Goal: Task Accomplishment & Management: Manage account settings

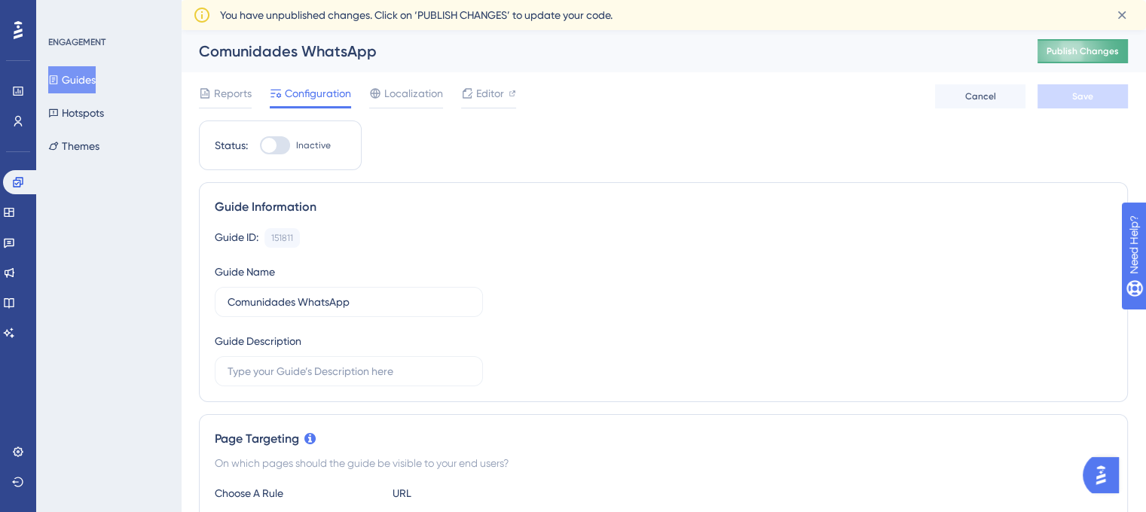
click at [1092, 50] on span "Publish Changes" at bounding box center [1082, 51] width 72 height 12
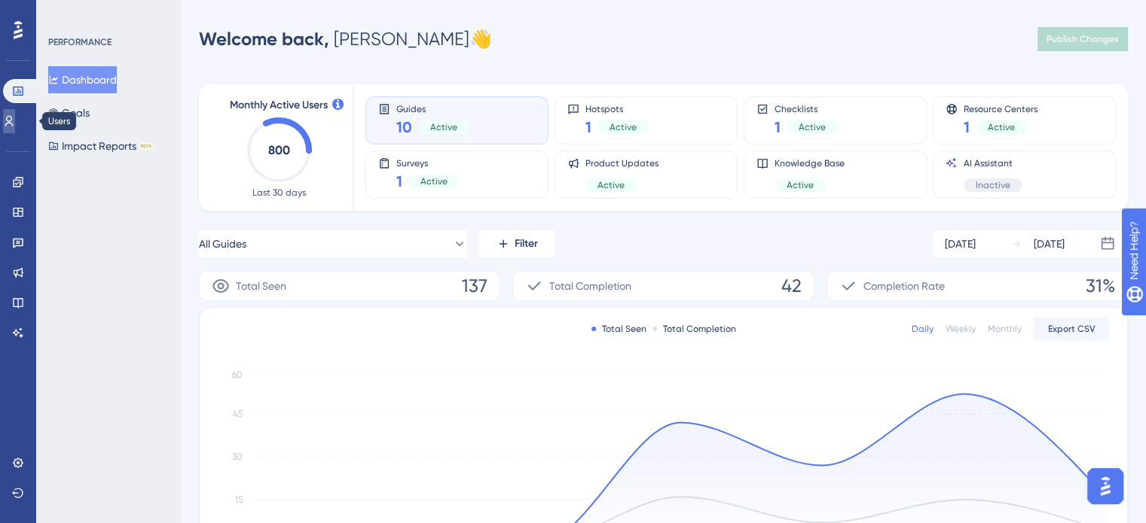
click at [12, 123] on icon at bounding box center [9, 121] width 12 height 12
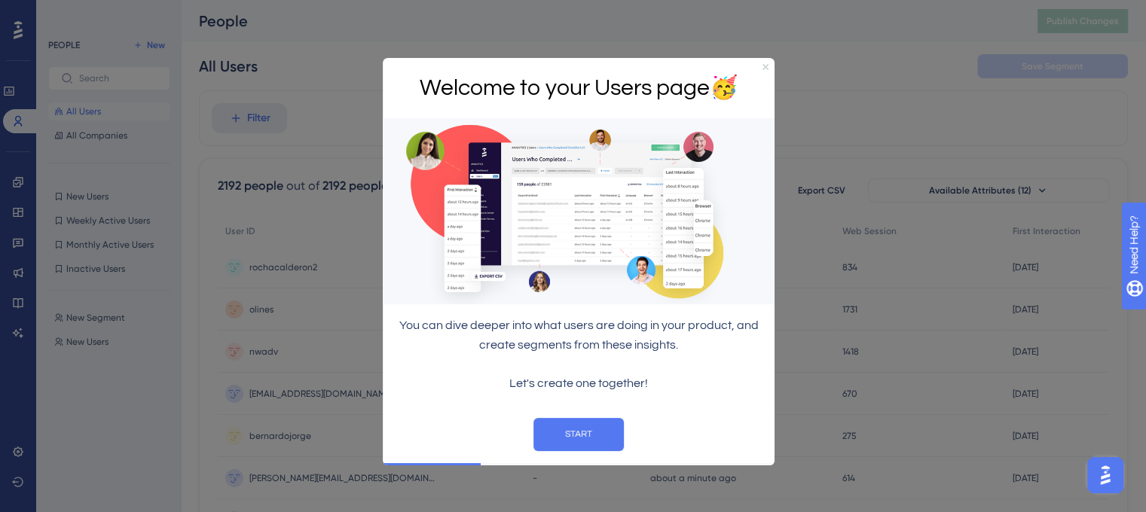
click at [768, 69] on icon "Close Preview" at bounding box center [765, 66] width 6 height 6
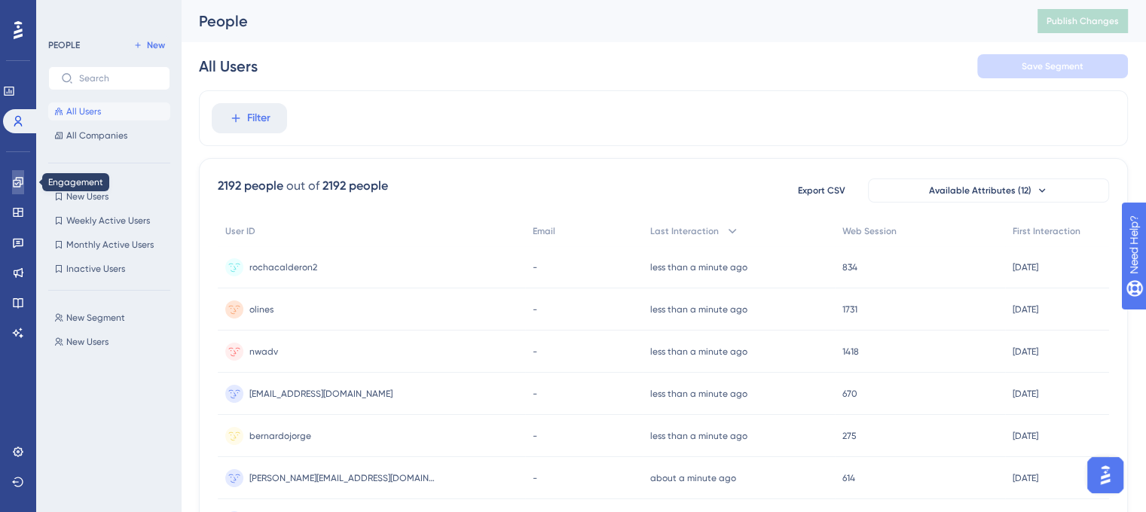
click at [23, 182] on icon at bounding box center [18, 182] width 10 height 10
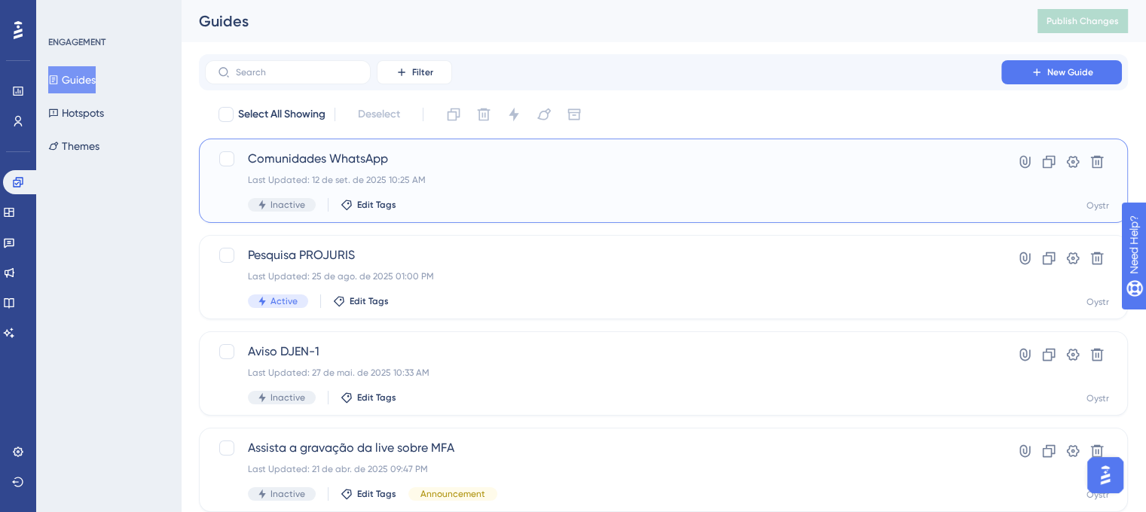
click at [279, 204] on span "Inactive" at bounding box center [287, 205] width 35 height 12
click at [1069, 160] on icon at bounding box center [1073, 162] width 13 height 12
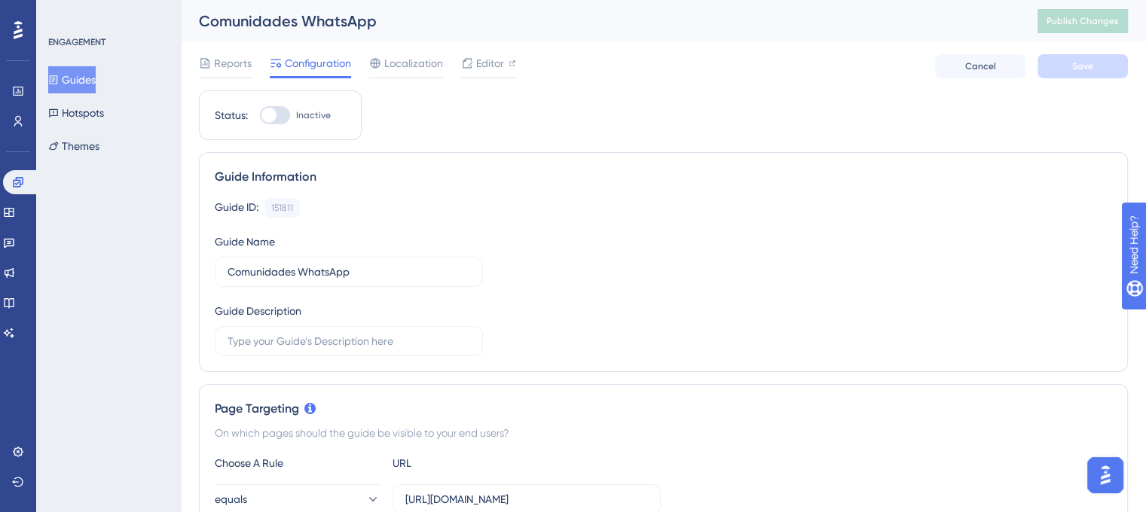
click at [280, 114] on div at bounding box center [275, 115] width 30 height 18
click at [260, 115] on input "Inactive" at bounding box center [259, 115] width 1 height 1
checkbox input "true"
click at [1085, 66] on span "Save" at bounding box center [1082, 66] width 21 height 12
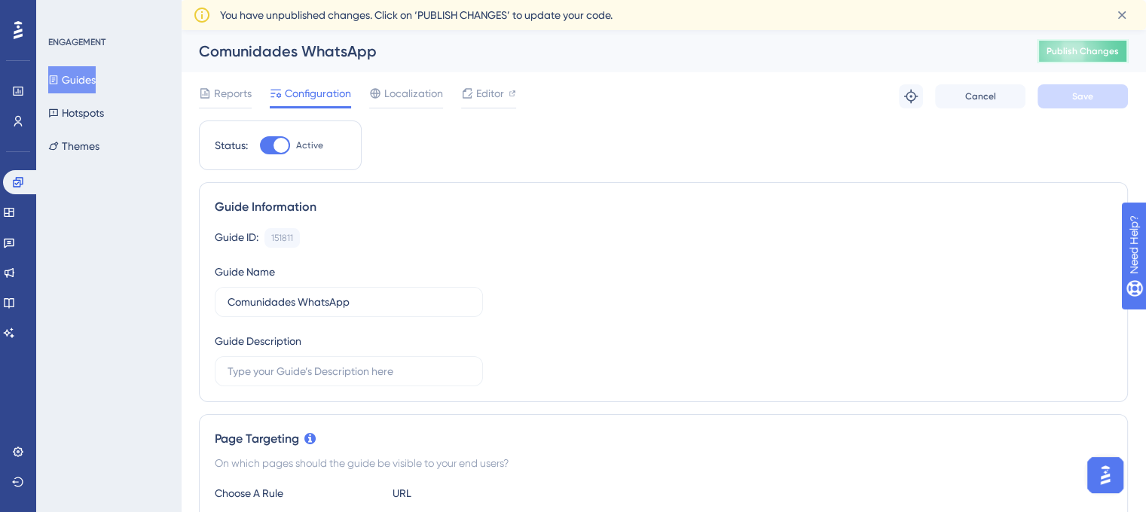
drag, startPoint x: 1110, startPoint y: 55, endPoint x: 1009, endPoint y: 96, distance: 108.8
click at [1110, 55] on span "Publish Changes" at bounding box center [1082, 51] width 72 height 12
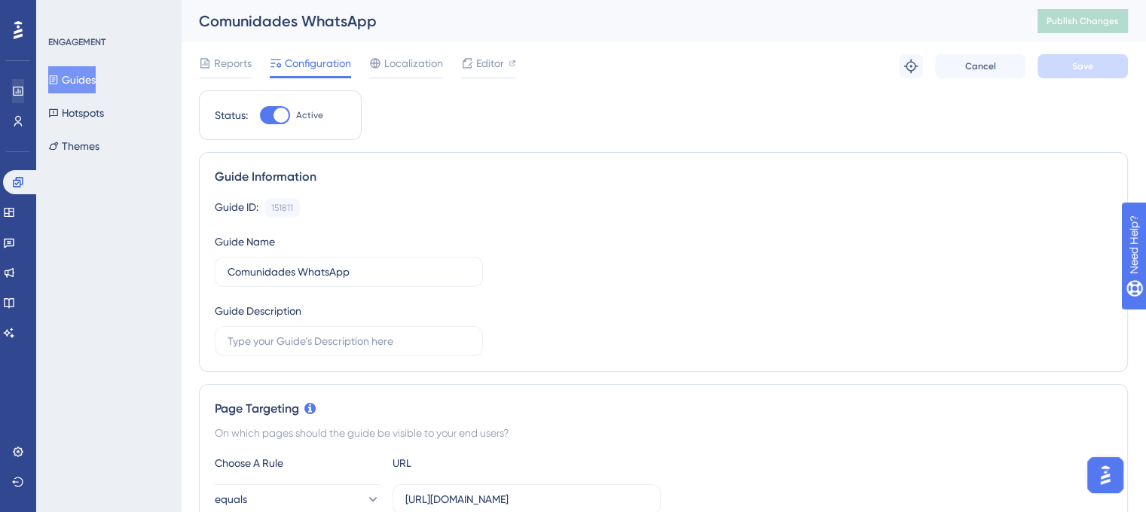
drag, startPoint x: 92, startPoint y: 81, endPoint x: 10, endPoint y: 99, distance: 84.1
click at [92, 81] on button "Guides" at bounding box center [71, 79] width 47 height 27
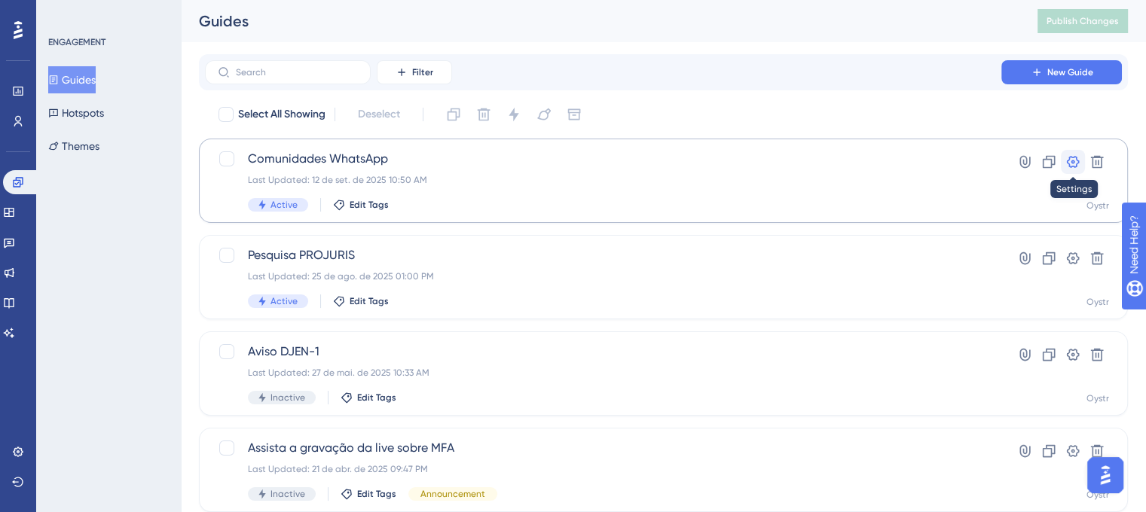
click at [1070, 163] on icon at bounding box center [1072, 161] width 15 height 15
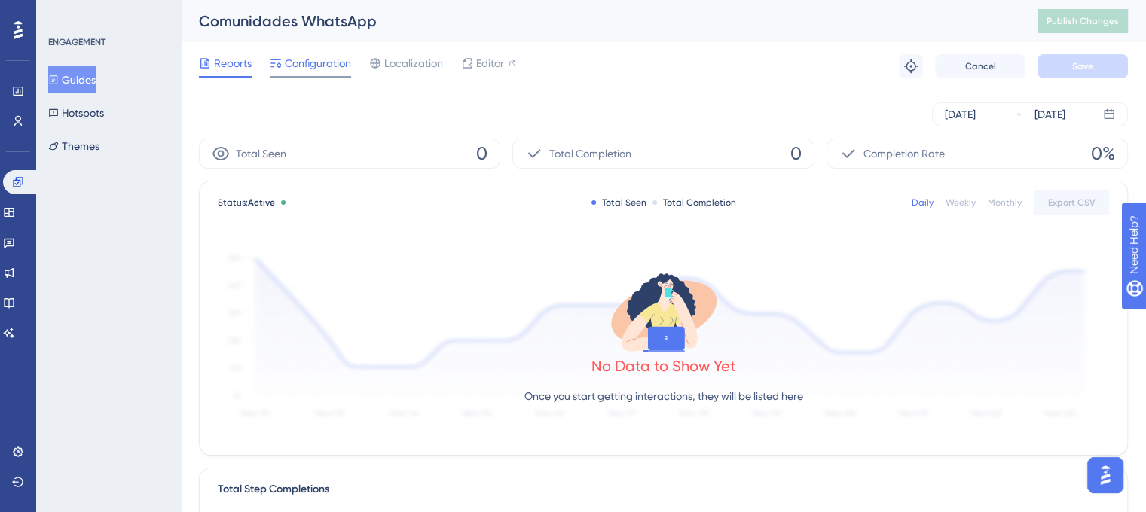
click at [313, 60] on span "Configuration" at bounding box center [318, 63] width 66 height 18
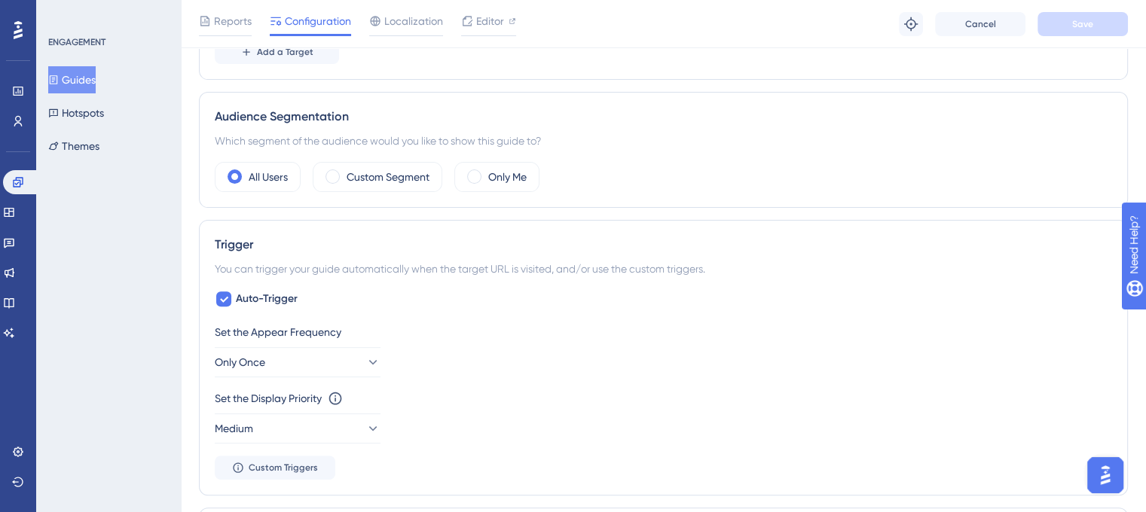
scroll to position [527, 0]
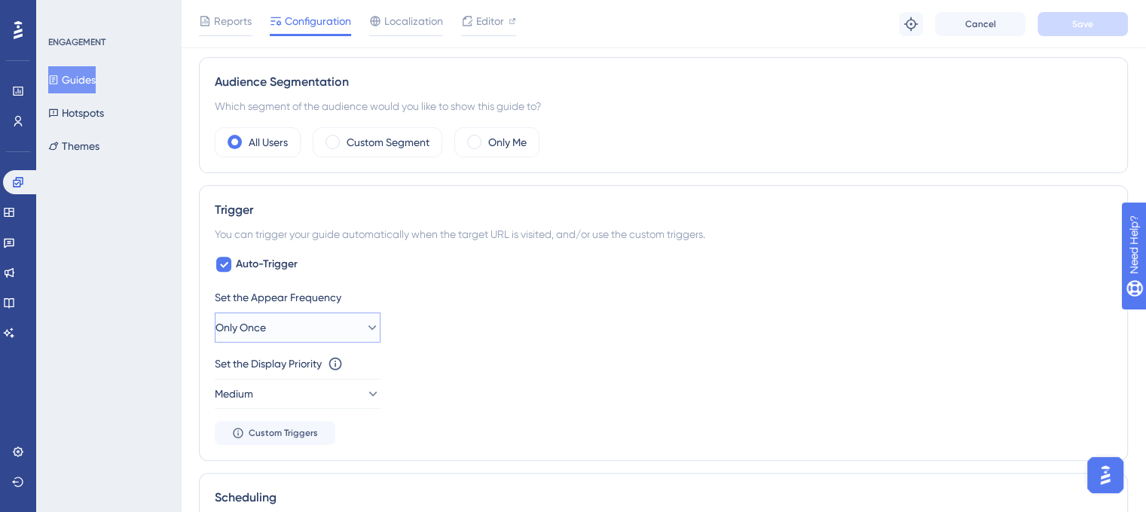
click at [314, 325] on button "Only Once" at bounding box center [298, 328] width 166 height 30
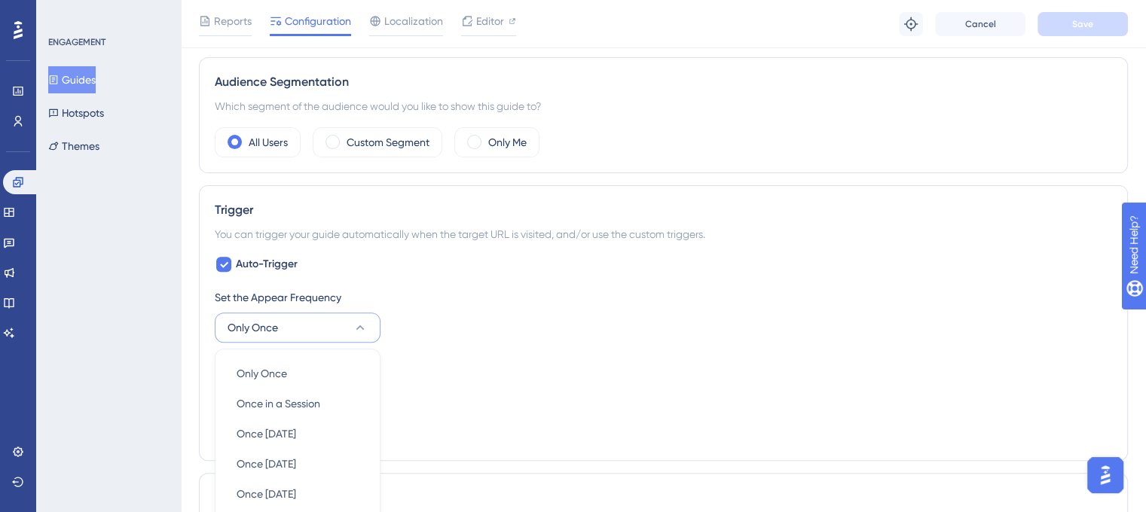
scroll to position [733, 0]
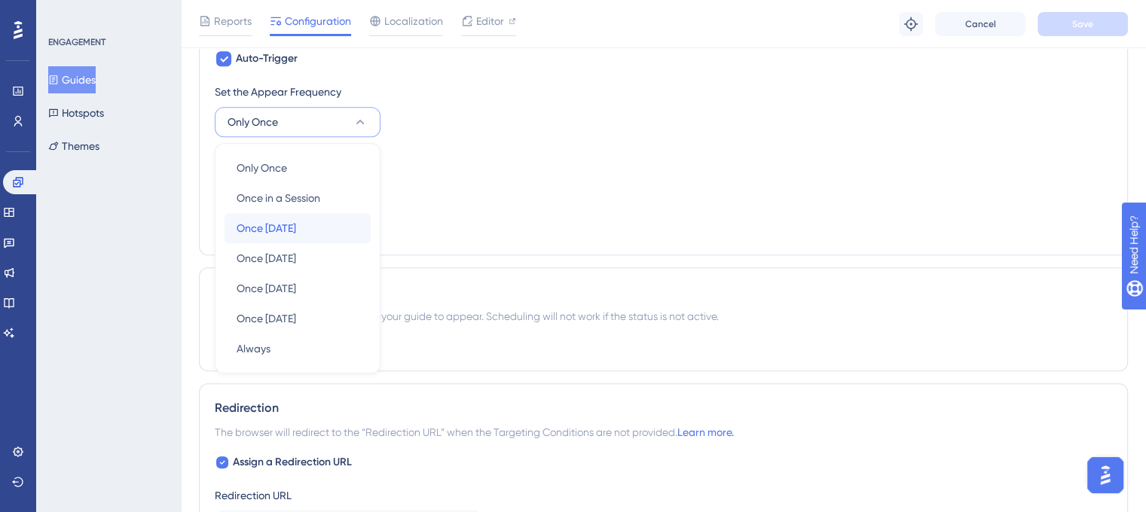
click at [310, 228] on div "Once in 1 day Once in 1 day" at bounding box center [298, 228] width 122 height 30
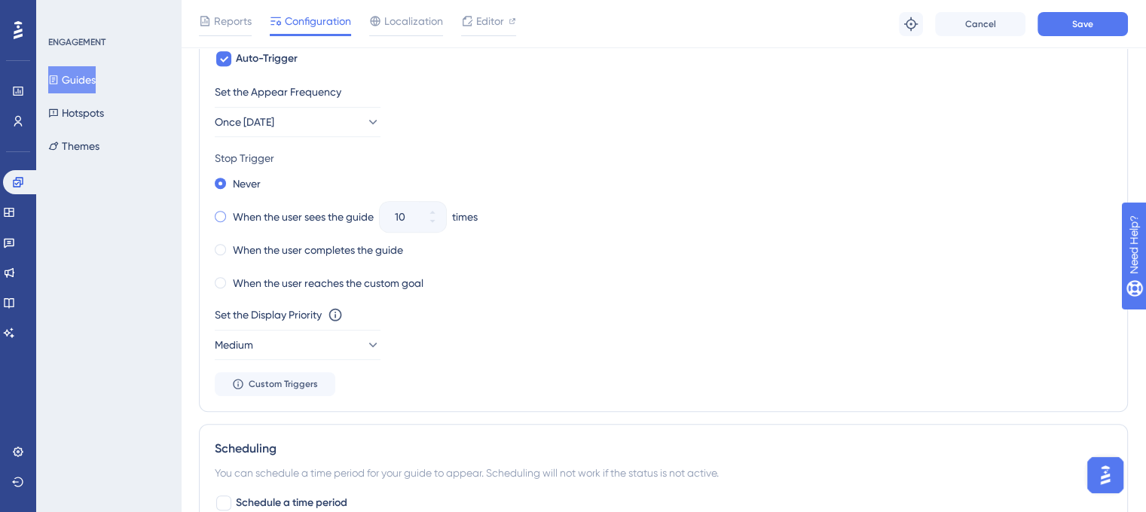
click at [293, 218] on label "When the user sees the guide" at bounding box center [303, 217] width 141 height 18
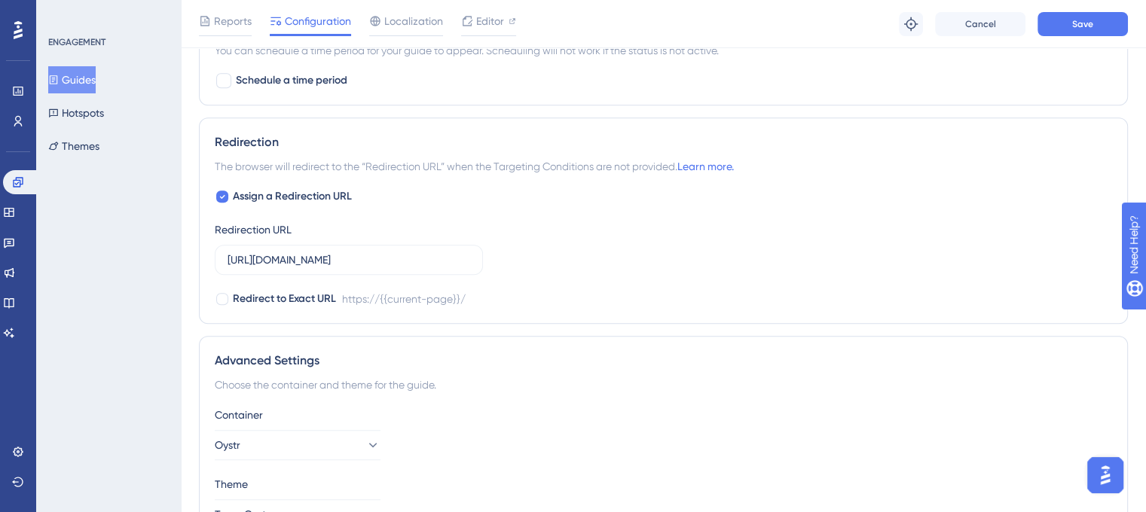
scroll to position [1246, 0]
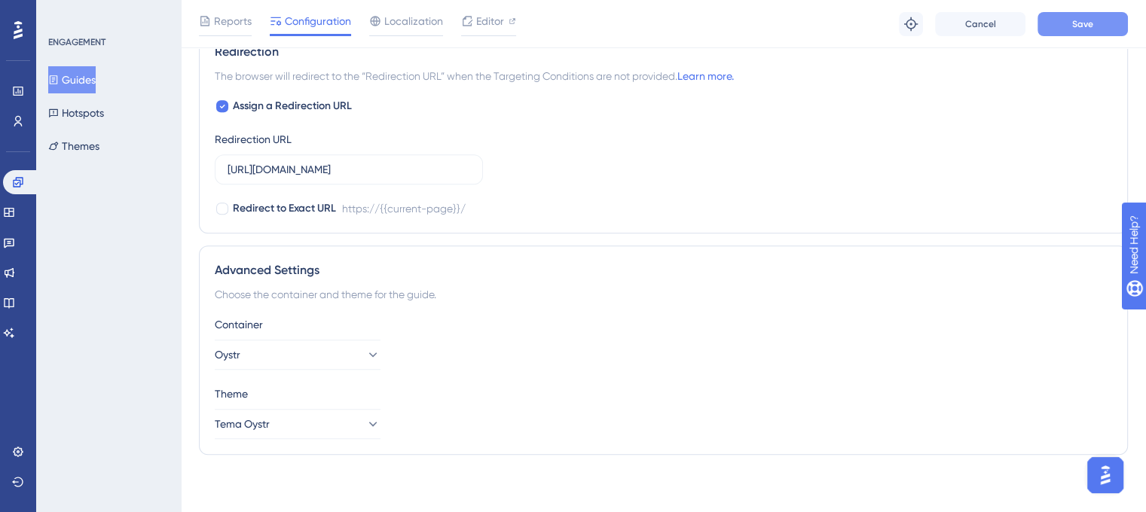
click at [1085, 20] on span "Save" at bounding box center [1082, 24] width 21 height 12
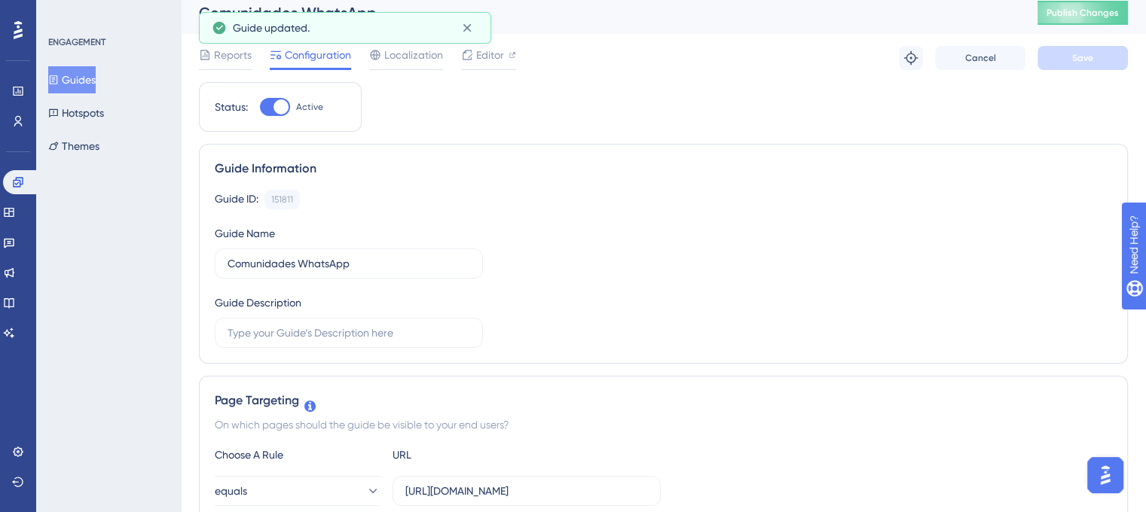
scroll to position [0, 0]
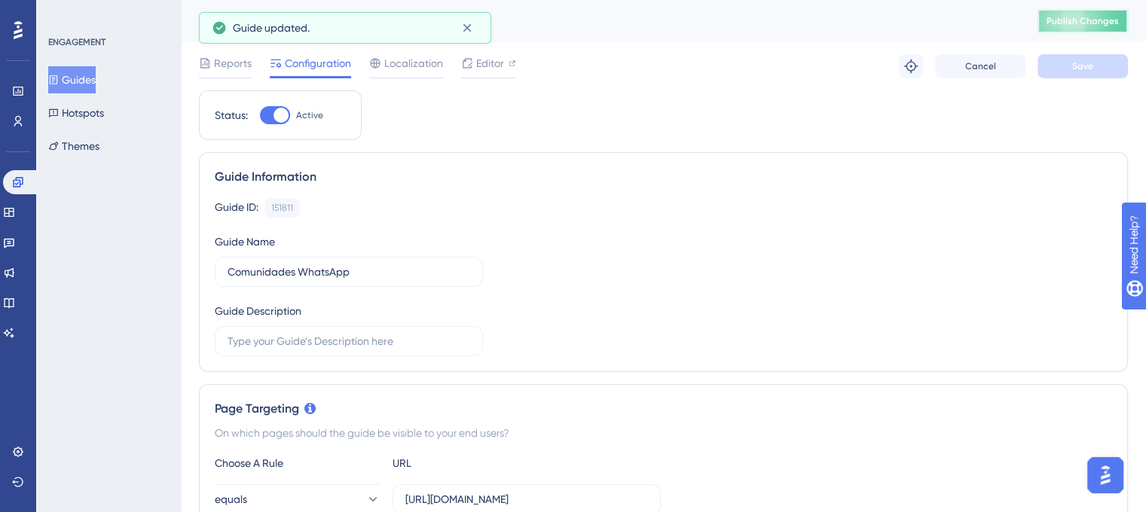
click at [1112, 18] on span "Publish Changes" at bounding box center [1082, 21] width 72 height 12
